Goal: Task Accomplishment & Management: Use online tool/utility

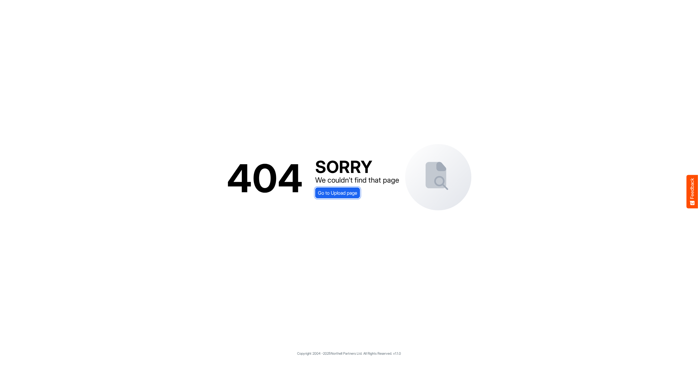
click at [339, 193] on span "Go to Upload page" at bounding box center [337, 193] width 39 height 8
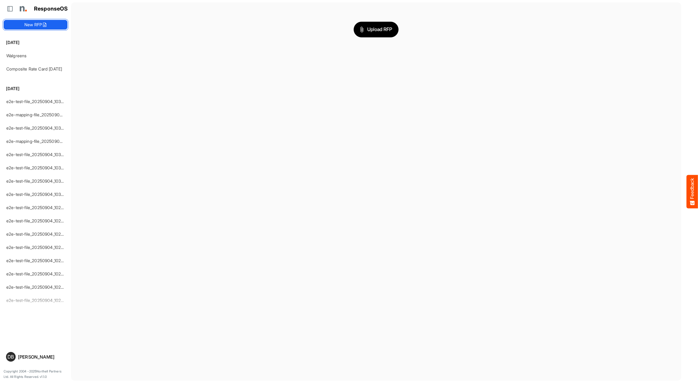
click at [44, 23] on icon at bounding box center [44, 24] width 5 height 5
click at [44, 26] on icon at bounding box center [44, 24] width 5 height 5
click at [35, 67] on link "Composite Rate Card [DATE]" at bounding box center [34, 68] width 56 height 5
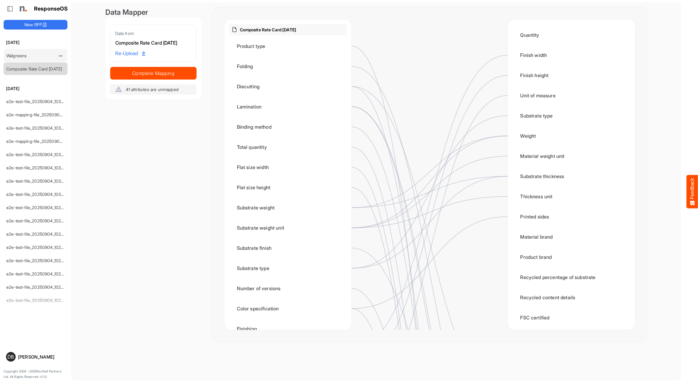
click at [33, 54] on div "Walgreens" at bounding box center [31, 55] width 54 height 12
click at [20, 56] on link "Walgreens" at bounding box center [16, 55] width 20 height 5
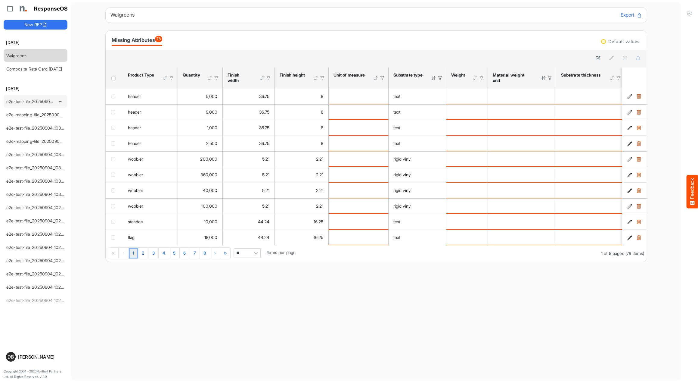
click at [40, 102] on link "e2e-test-file_20250904_103356" at bounding box center [37, 101] width 62 height 5
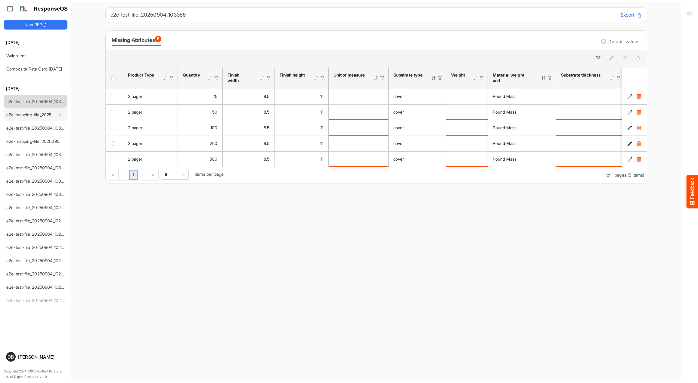
click at [39, 110] on div "e2e-mapping-file_20250904_103259" at bounding box center [31, 114] width 54 height 12
click at [39, 115] on link "e2e-mapping-file_20250904_103259" at bounding box center [41, 114] width 71 height 5
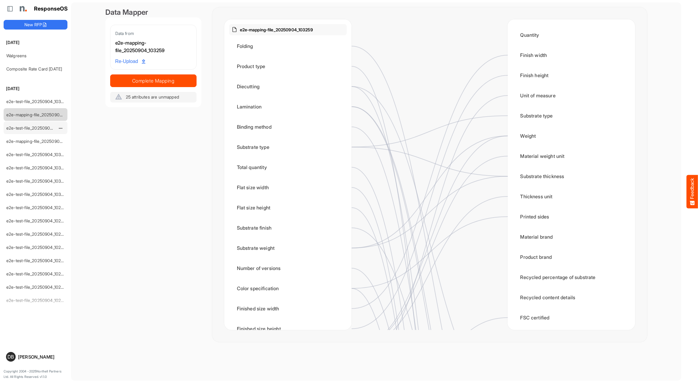
click at [41, 127] on link "e2e-test-file_20250904_103245" at bounding box center [37, 127] width 62 height 5
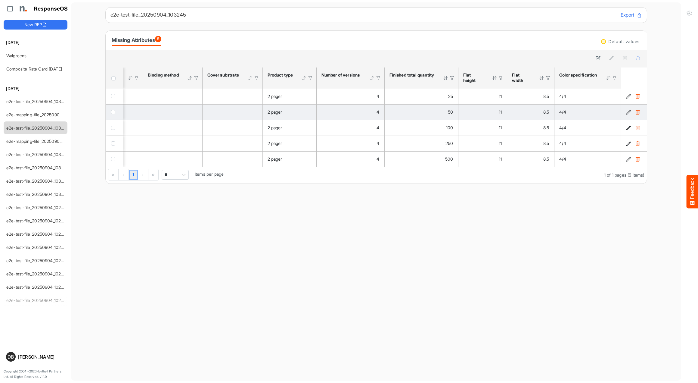
scroll to position [0, 883]
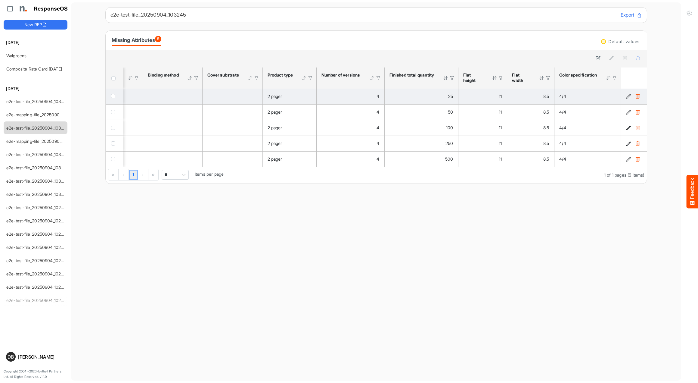
click at [629, 96] on icon "98ca8d4a-76ba-4368-a928-ca637418520b is template cell Column Header" at bounding box center [628, 96] width 5 height 5
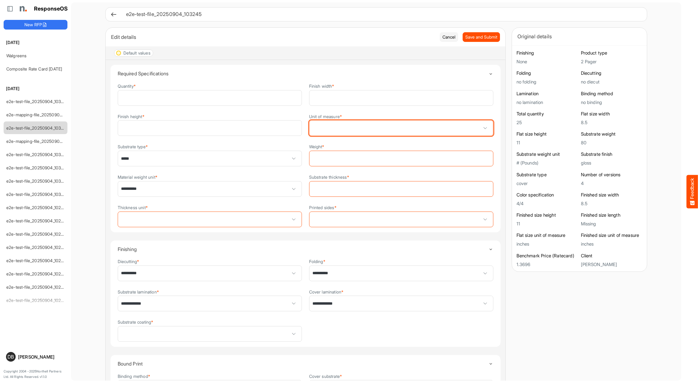
click at [394, 130] on span at bounding box center [402, 127] width 184 height 15
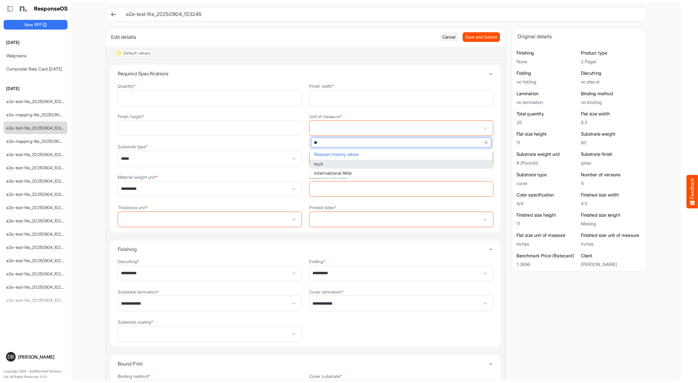
type input "***"
click at [382, 165] on li "Inch" at bounding box center [401, 164] width 183 height 9
type input "****"
